Goal: Task Accomplishment & Management: Use online tool/utility

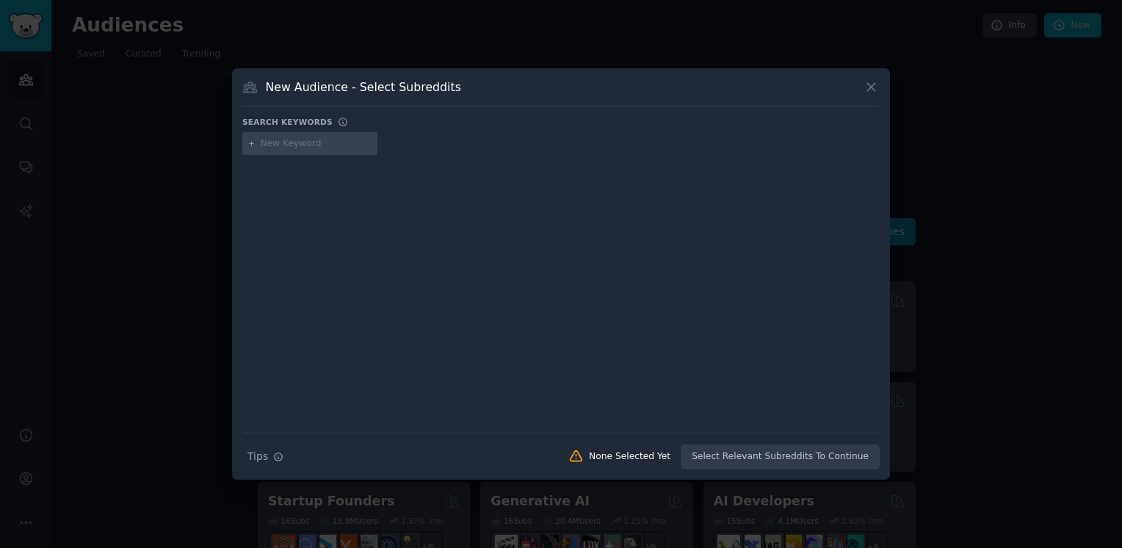
click at [602, 64] on div at bounding box center [561, 274] width 1122 height 548
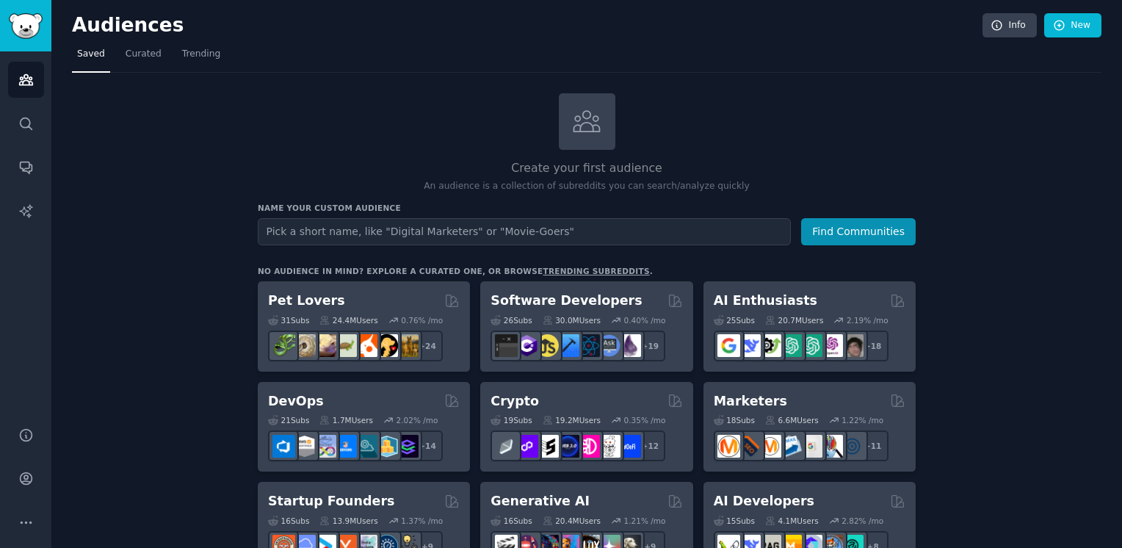
scroll to position [73, 0]
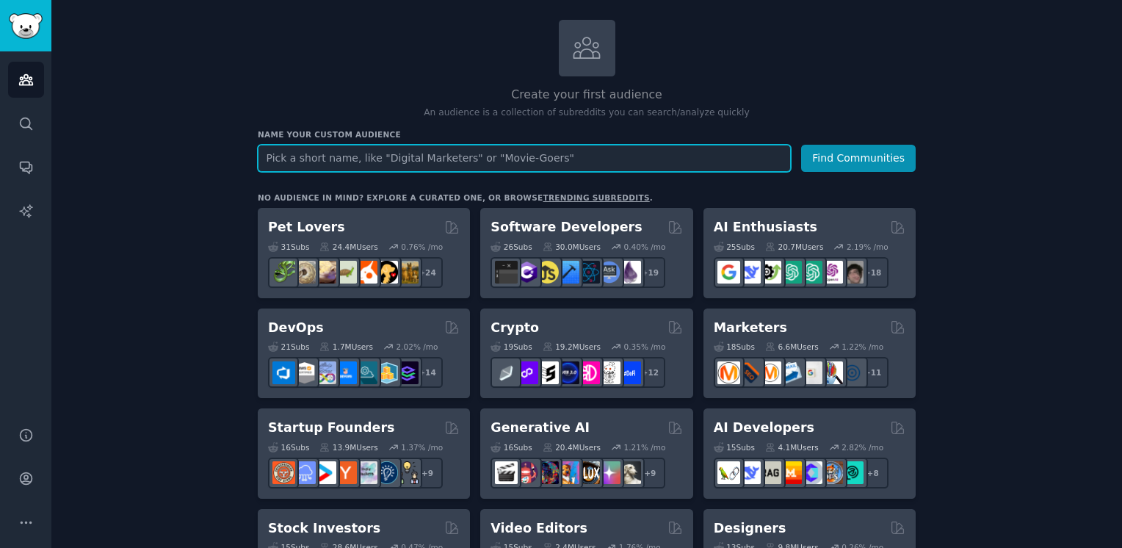
click at [516, 160] on input "text" at bounding box center [524, 158] width 533 height 27
type input "storage"
click at [801, 145] on button "Find Communities" at bounding box center [858, 158] width 115 height 27
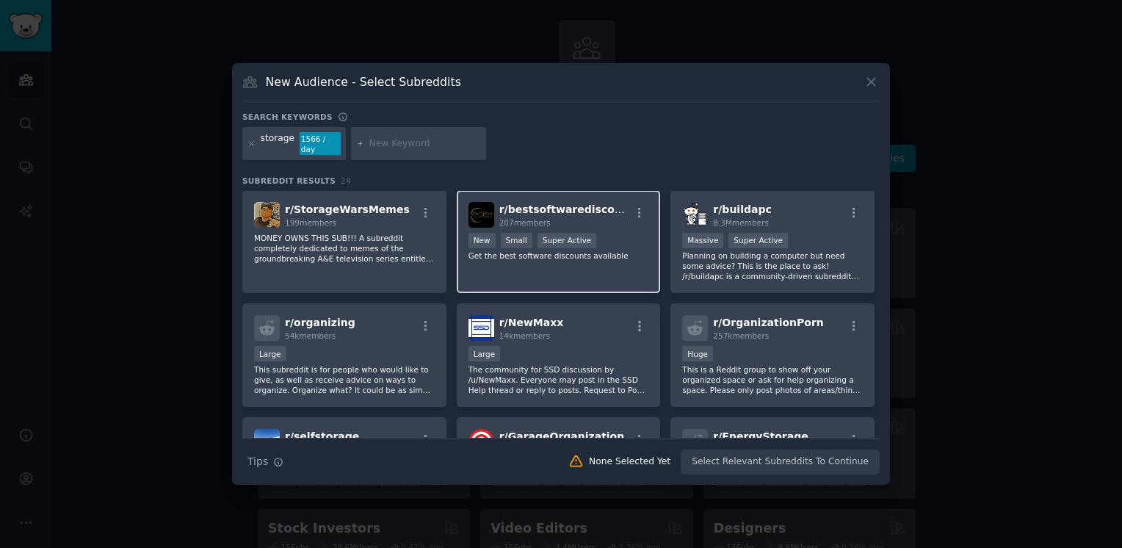
scroll to position [367, 0]
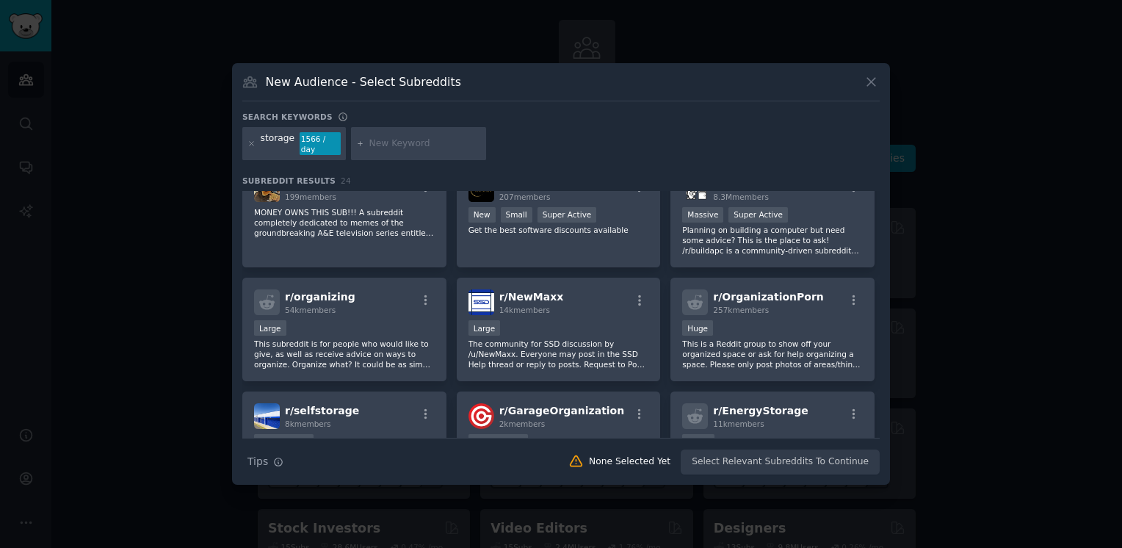
click at [382, 146] on input "text" at bounding box center [425, 143] width 112 height 13
click at [244, 142] on div "storage 1566 / day" at bounding box center [294, 144] width 104 height 34
click at [250, 145] on icon at bounding box center [252, 144] width 4 height 4
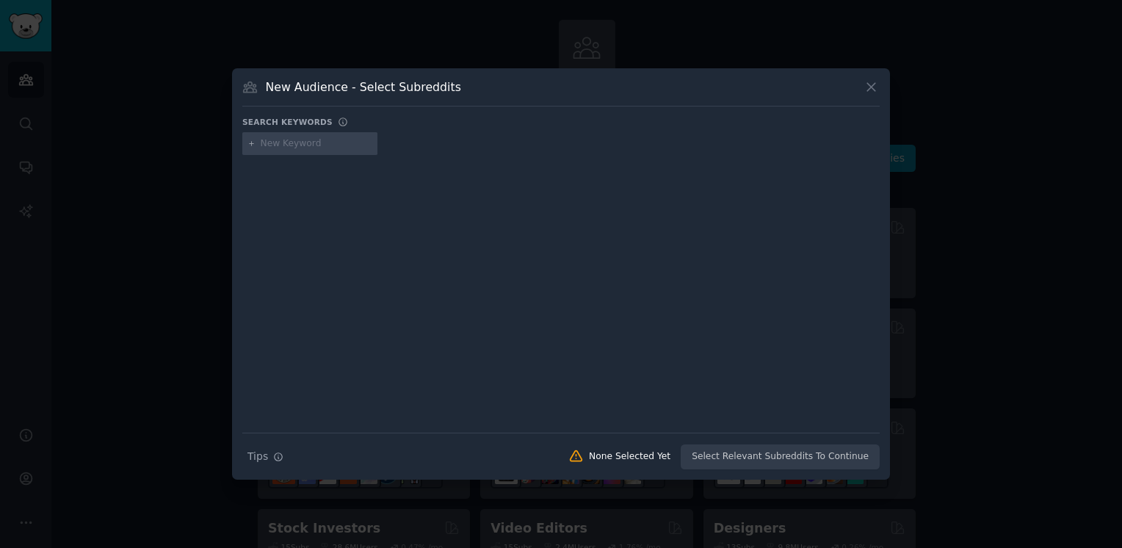
click at [290, 137] on input "text" at bounding box center [317, 143] width 112 height 13
paste input "Power outage"
type input "Power outage"
click at [290, 137] on input "Power outage" at bounding box center [317, 143] width 112 height 13
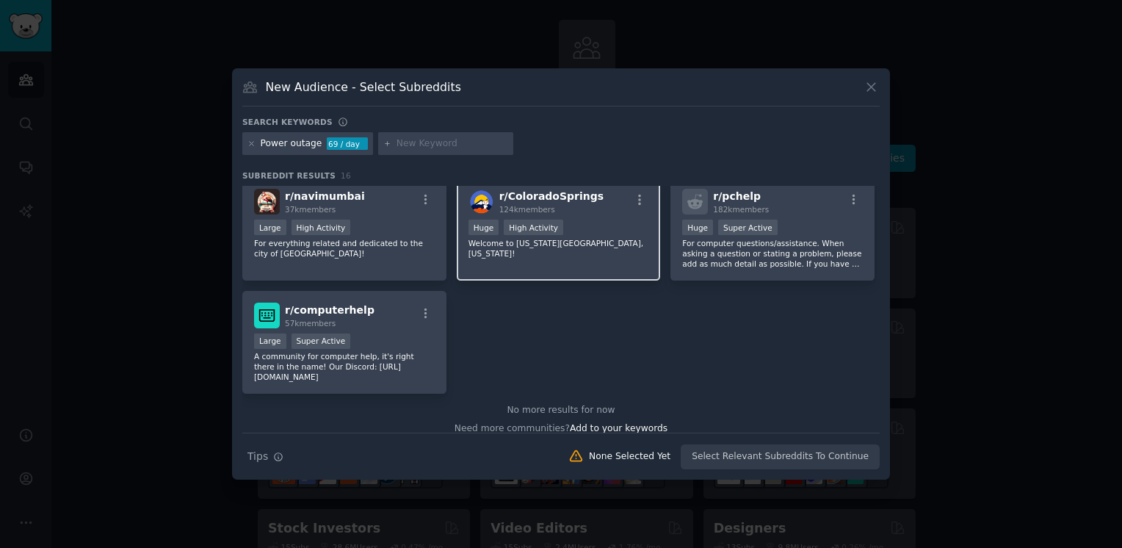
scroll to position [453, 0]
click at [864, 90] on icon at bounding box center [870, 86] width 15 height 15
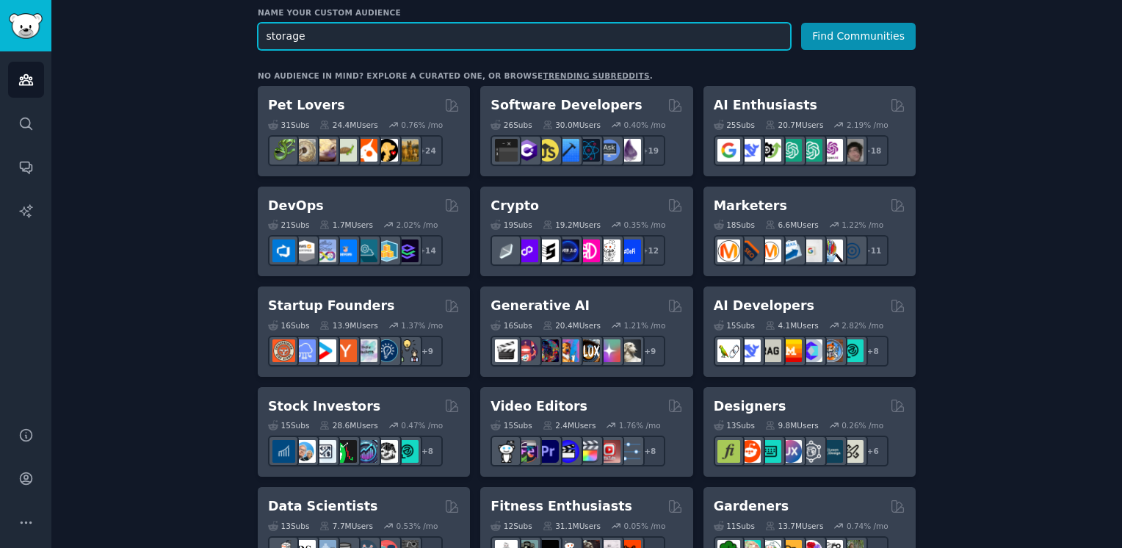
scroll to position [220, 0]
